Goal: Task Accomplishment & Management: Complete application form

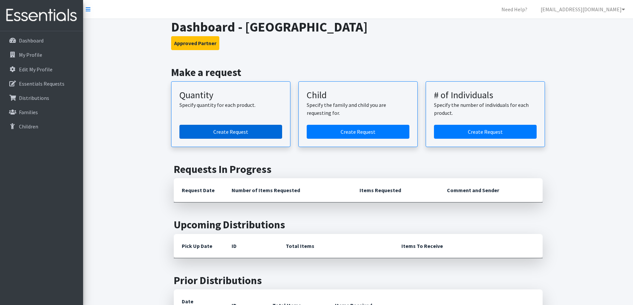
click at [201, 130] on link "Create Request" at bounding box center [230, 132] width 103 height 14
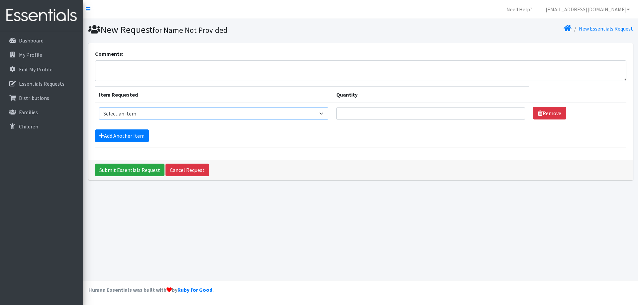
click at [212, 116] on select "Select an item (LOWCOUNTRY) REGULAR TAMPONS Adult Period Pack Student Period Pa…" at bounding box center [214, 113] width 230 height 13
click at [368, 112] on input "Quantity" at bounding box center [430, 113] width 189 height 13
click at [139, 71] on textarea "Comments:" at bounding box center [360, 70] width 531 height 21
type textarea "Bulk Pad"
click at [361, 113] on input "Quantity" at bounding box center [430, 113] width 189 height 13
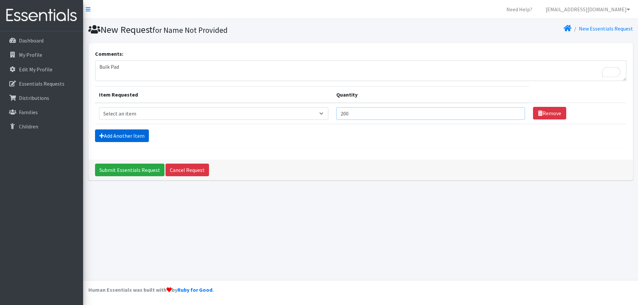
type input "200"
click at [110, 136] on link "Add Another Item" at bounding box center [122, 136] width 54 height 13
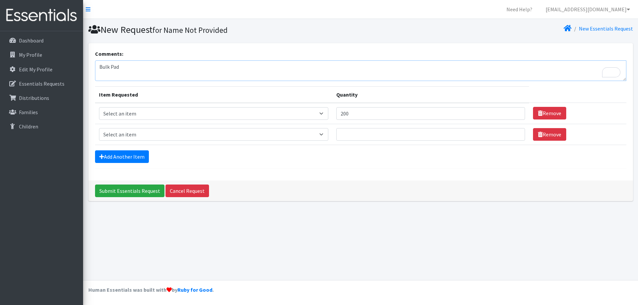
click at [144, 64] on textarea "Bulk Pad" at bounding box center [360, 70] width 531 height 21
type textarea "Bulk Pads 200 Bulk [PERSON_NAME] 50"
click at [390, 133] on input "Quantity" at bounding box center [430, 134] width 189 height 13
type input "50"
click at [392, 154] on div "Add Another Item" at bounding box center [360, 156] width 531 height 13
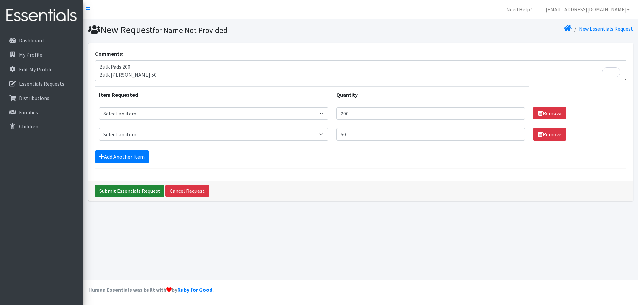
click at [142, 188] on input "Submit Essentials Request" at bounding box center [129, 191] width 69 height 13
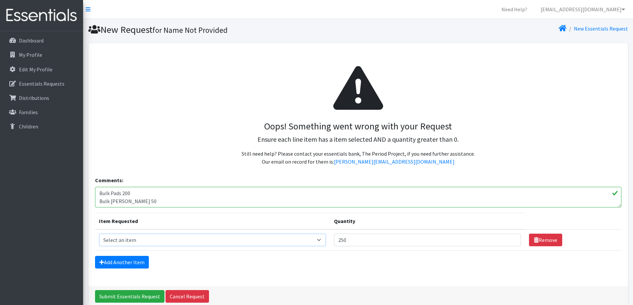
click at [225, 235] on select "Select an item (LOWCOUNTRY) REGULAR TAMPONS Adult Period Pack Student Period Pa…" at bounding box center [212, 240] width 227 height 13
select select "7757"
click at [99, 234] on select "Select an item (LOWCOUNTRY) REGULAR TAMPONS Adult Period Pack Student Period Pa…" at bounding box center [212, 240] width 227 height 13
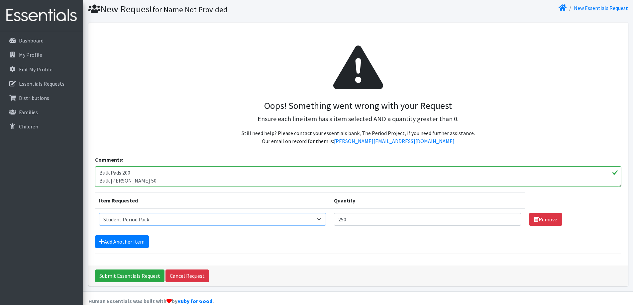
scroll to position [32, 0]
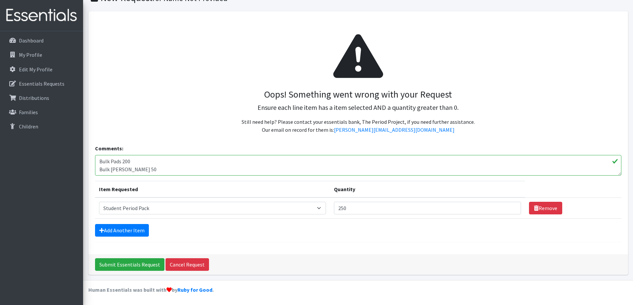
click at [150, 169] on textarea "Bulk Pads 200 Bulk [PERSON_NAME] 50" at bounding box center [358, 165] width 526 height 21
type textarea "Bulk Pads 200 Bulk Linders 50 We do not need packs"
click at [121, 265] on input "Submit Essentials Request" at bounding box center [129, 264] width 69 height 13
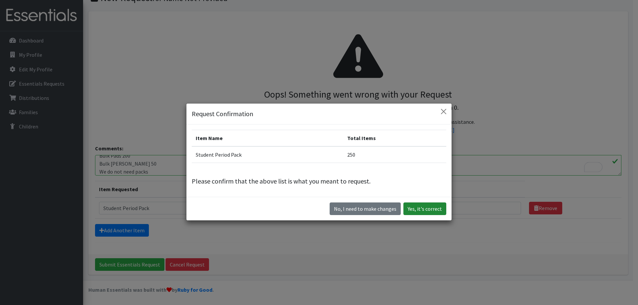
click at [412, 211] on button "Yes, it's correct" at bounding box center [424, 209] width 43 height 13
